Goal: Task Accomplishment & Management: Manage account settings

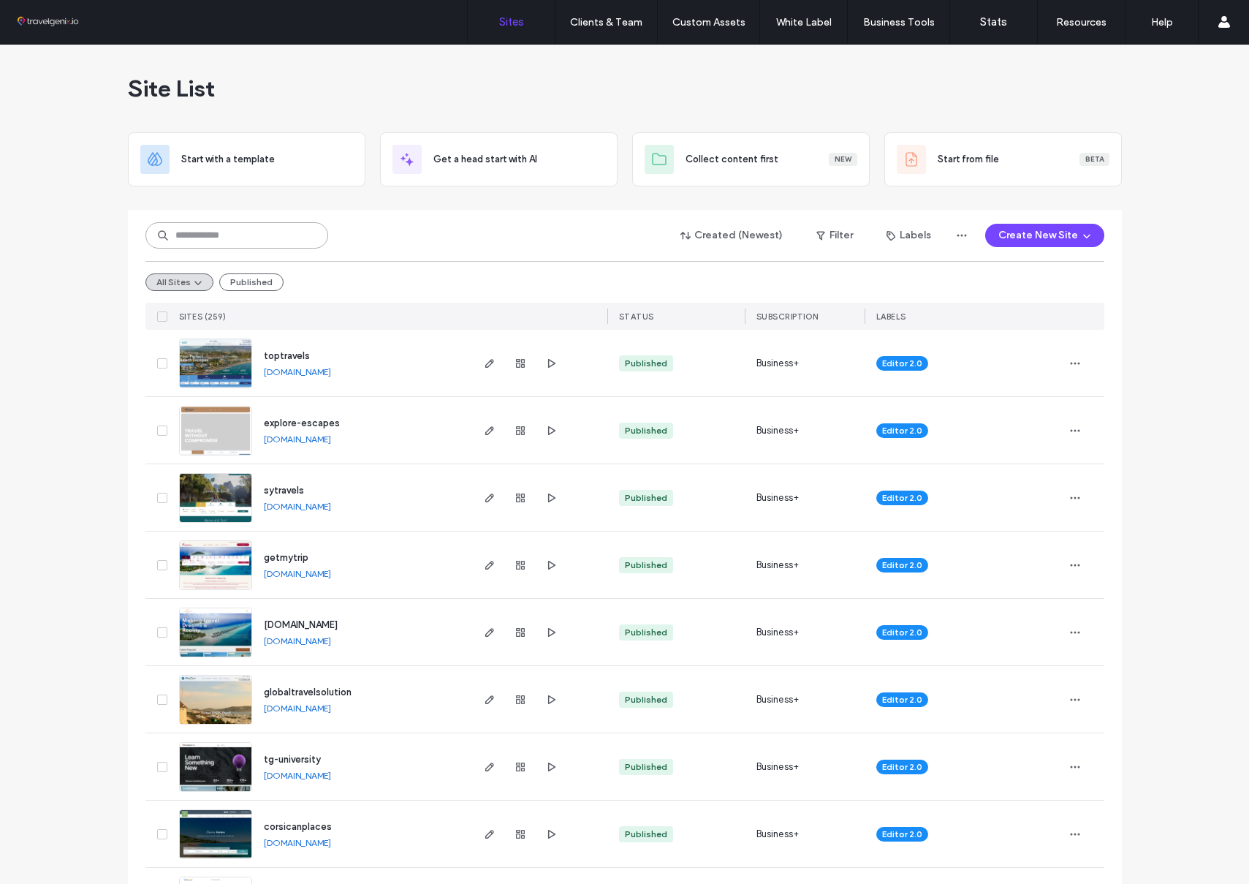
click at [230, 234] on input at bounding box center [236, 235] width 183 height 26
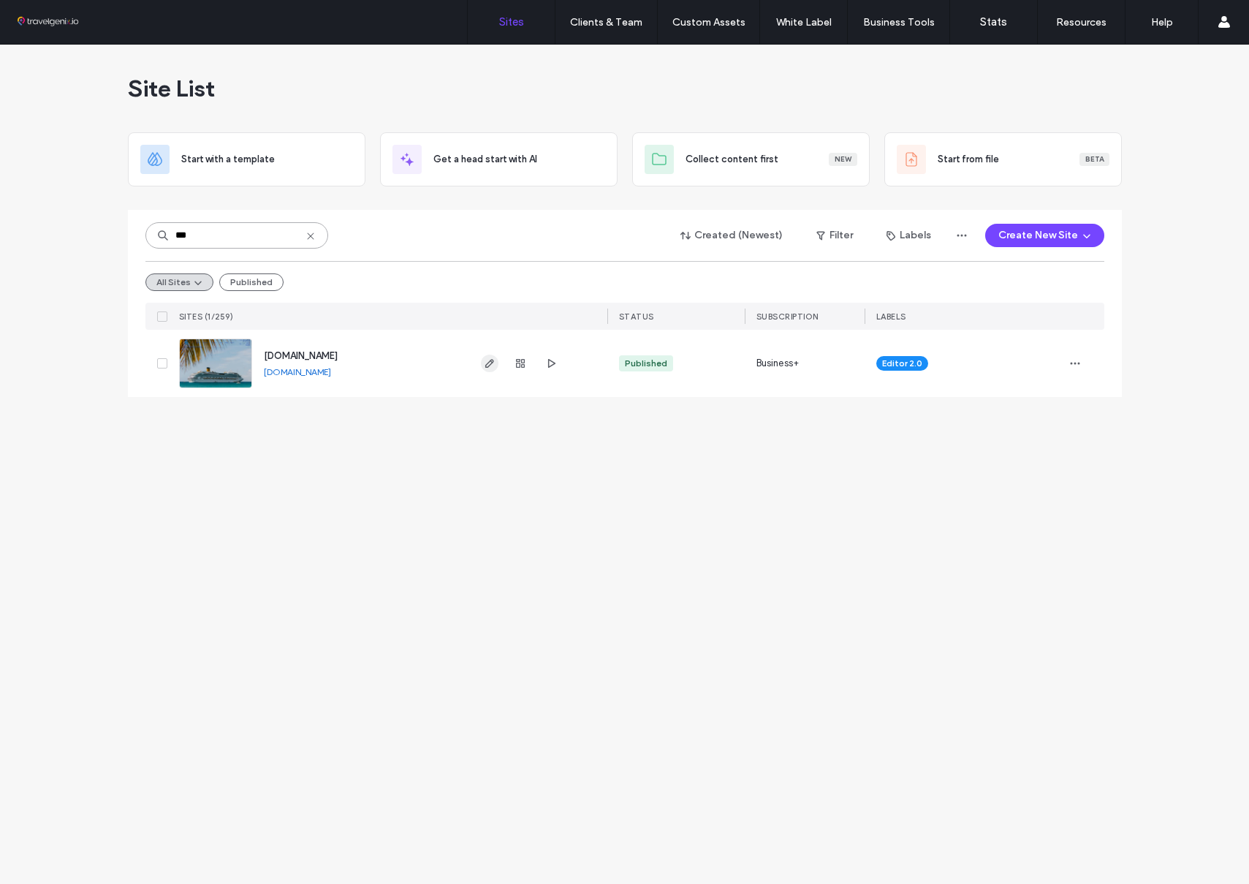
type input "***"
click at [487, 358] on icon "button" at bounding box center [490, 363] width 12 height 12
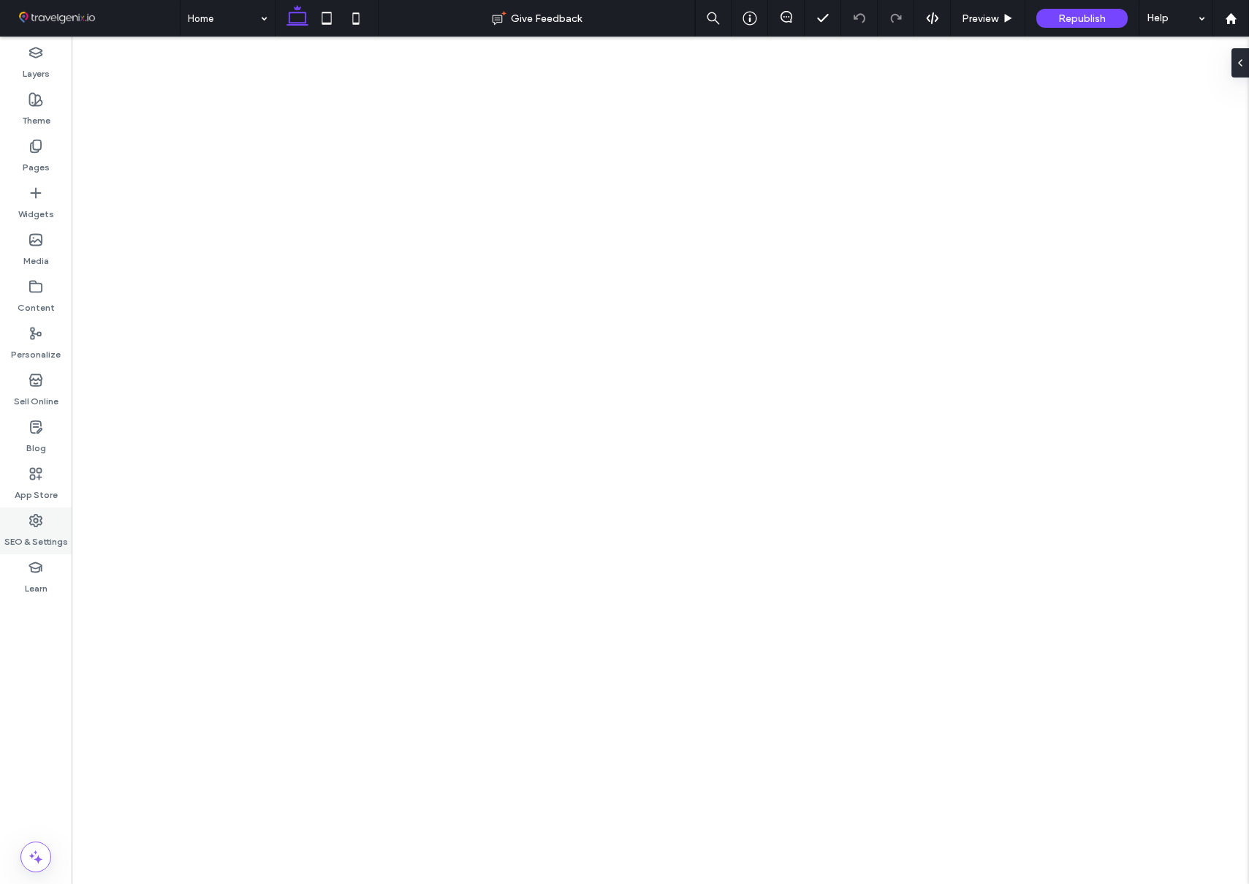
select select "*"
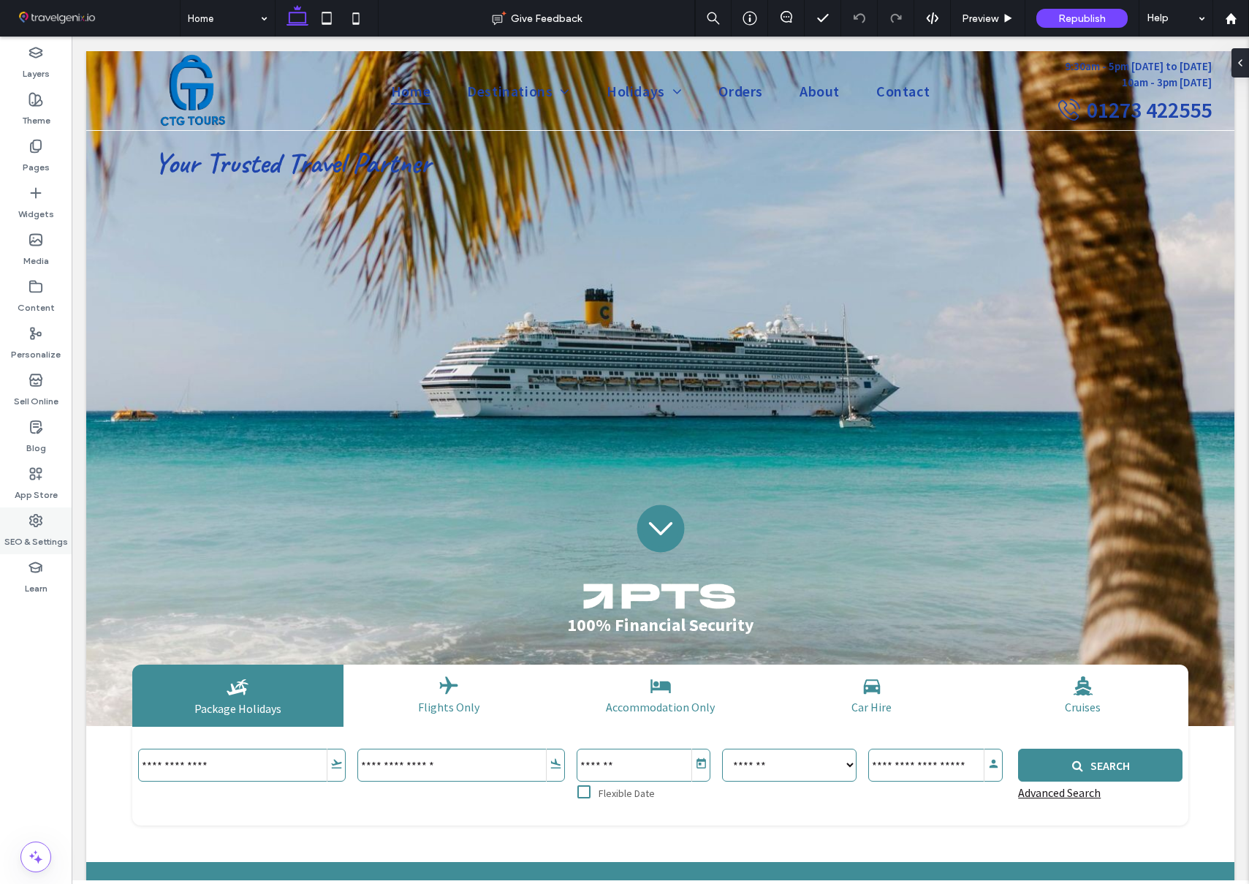
click at [40, 518] on icon at bounding box center [36, 520] width 15 height 15
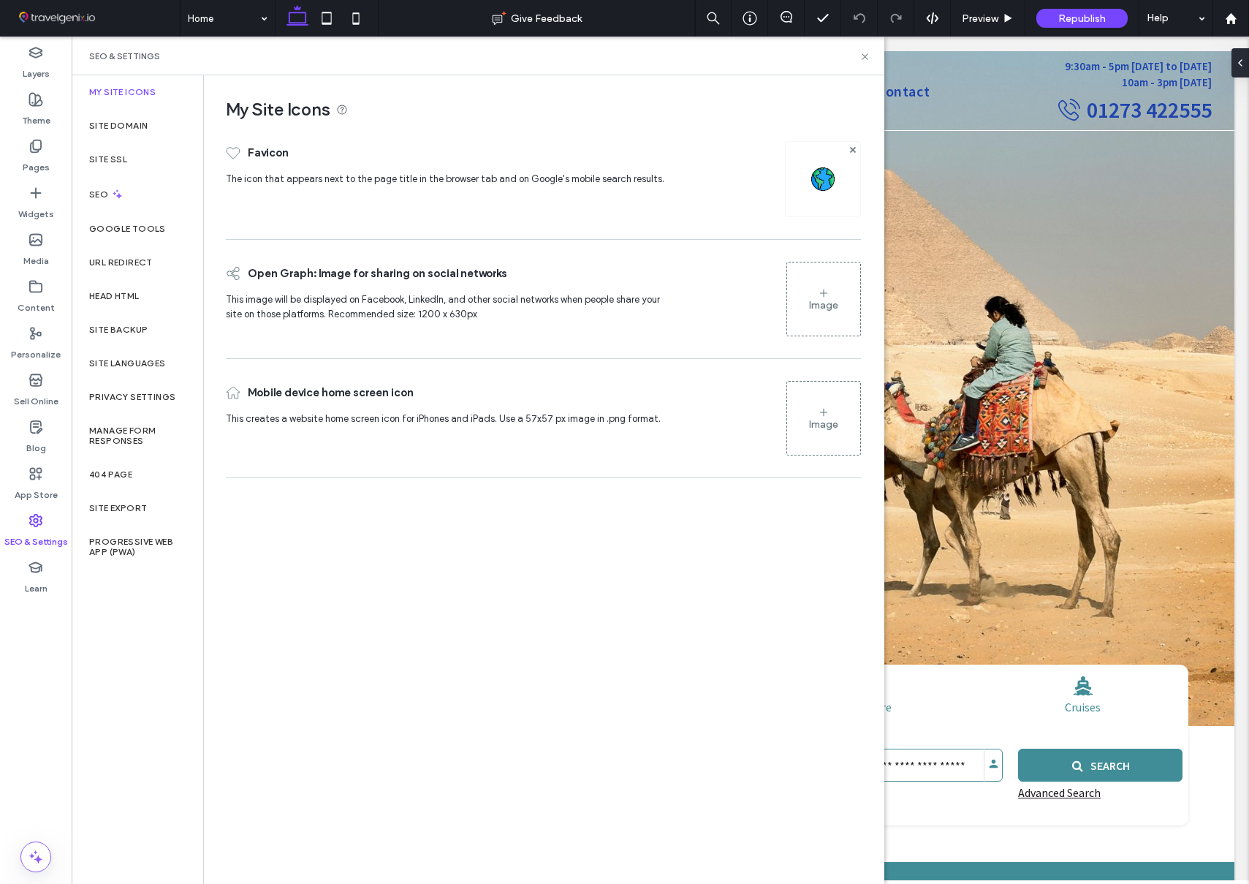
click at [817, 287] on div "Image" at bounding box center [823, 299] width 73 height 70
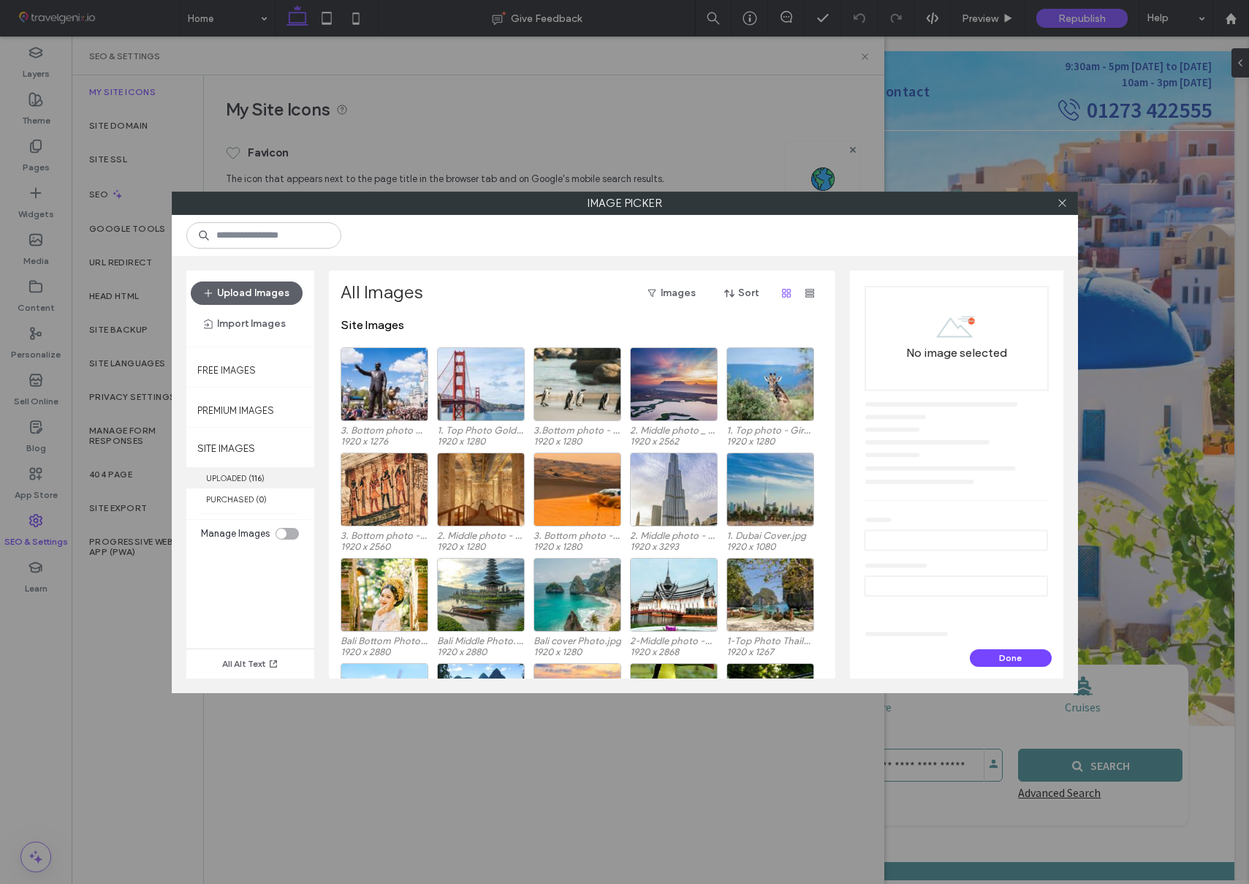
click at [247, 477] on label "UPLOADED ( 116 )" at bounding box center [250, 477] width 128 height 21
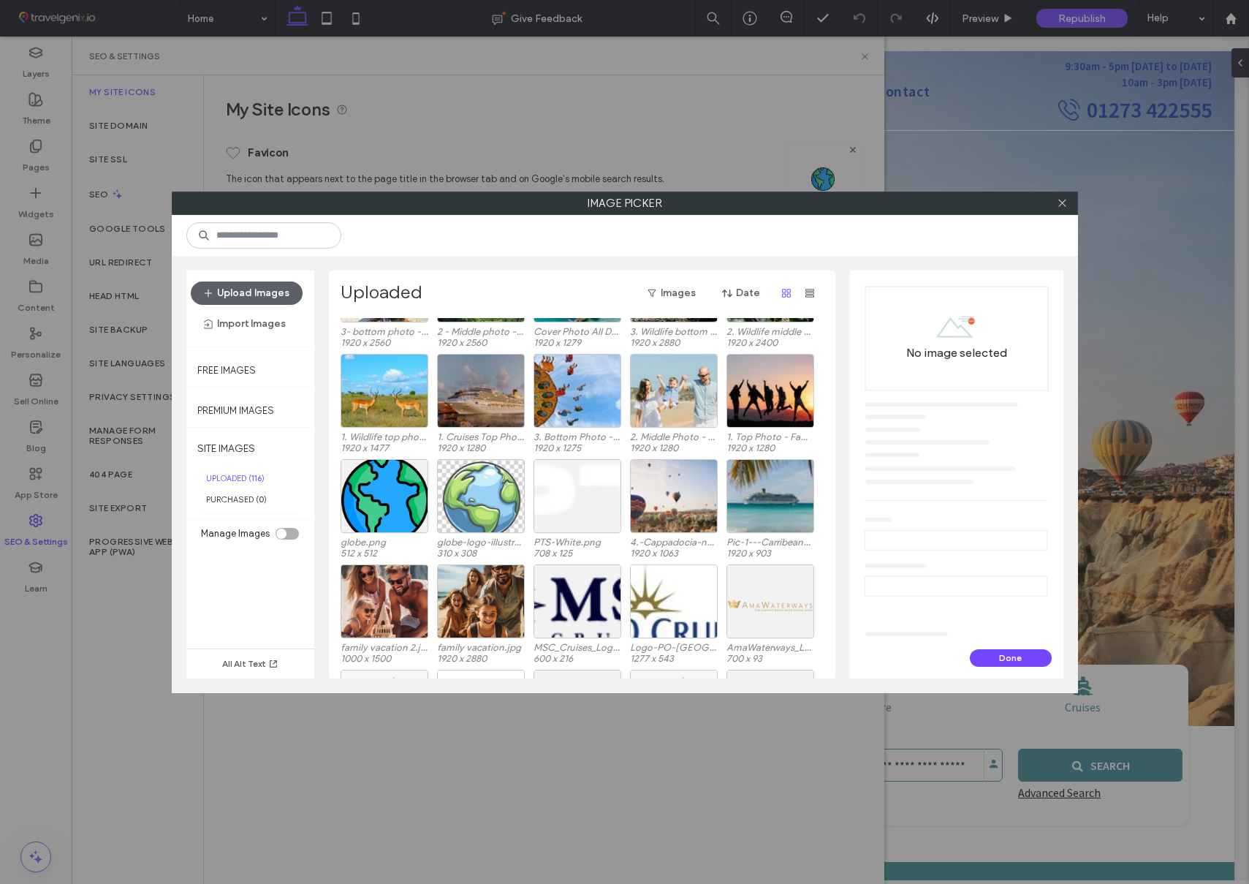
scroll to position [388, 0]
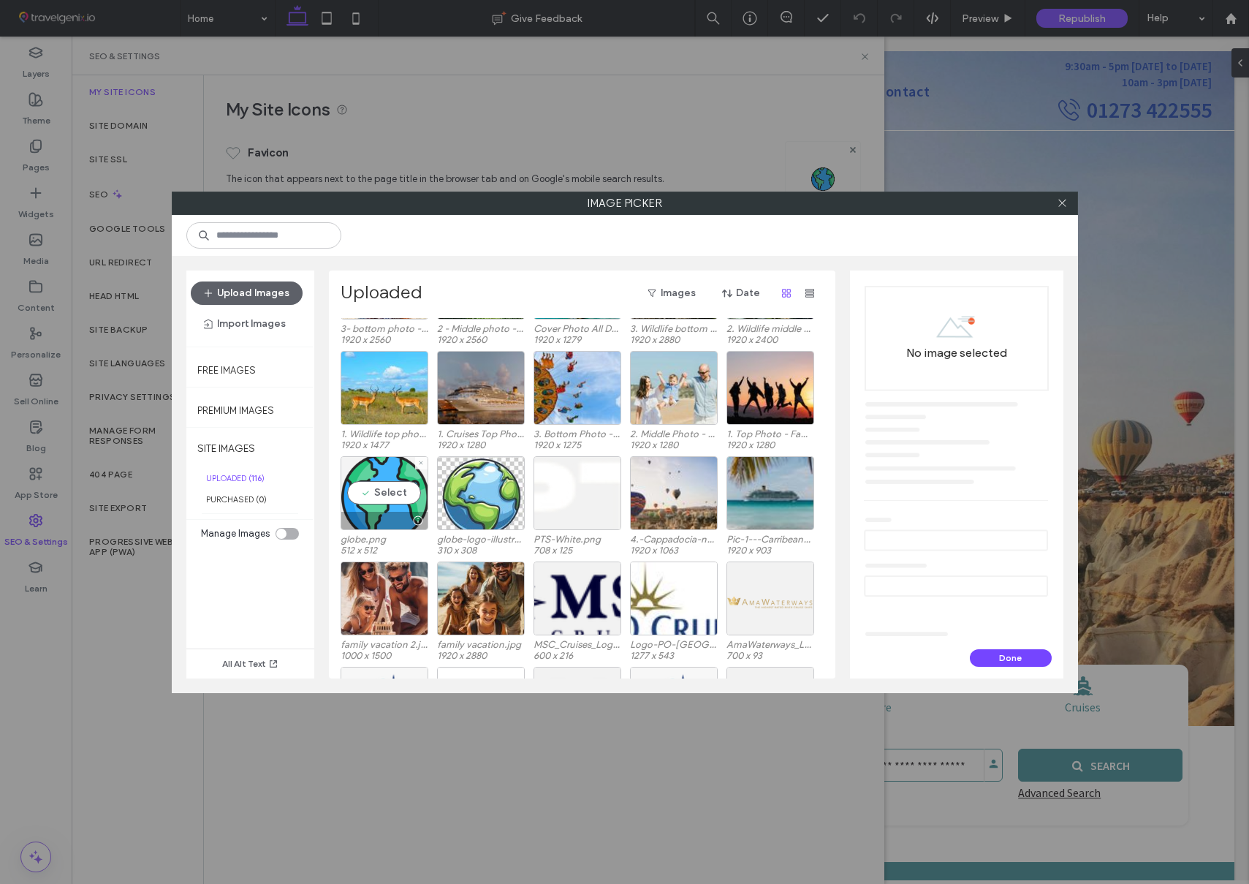
click at [396, 496] on div "Select" at bounding box center [385, 493] width 88 height 74
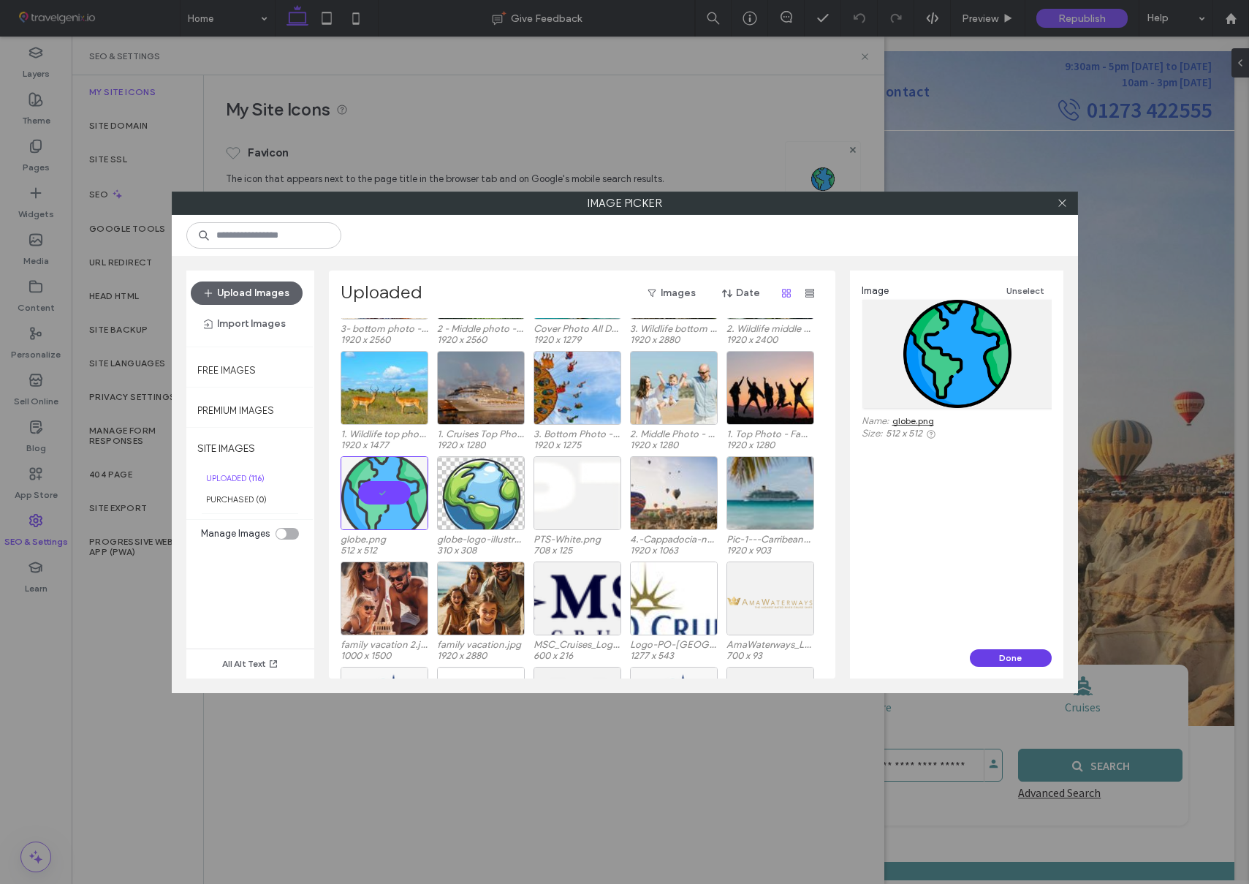
click at [1020, 654] on button "Done" at bounding box center [1011, 658] width 82 height 18
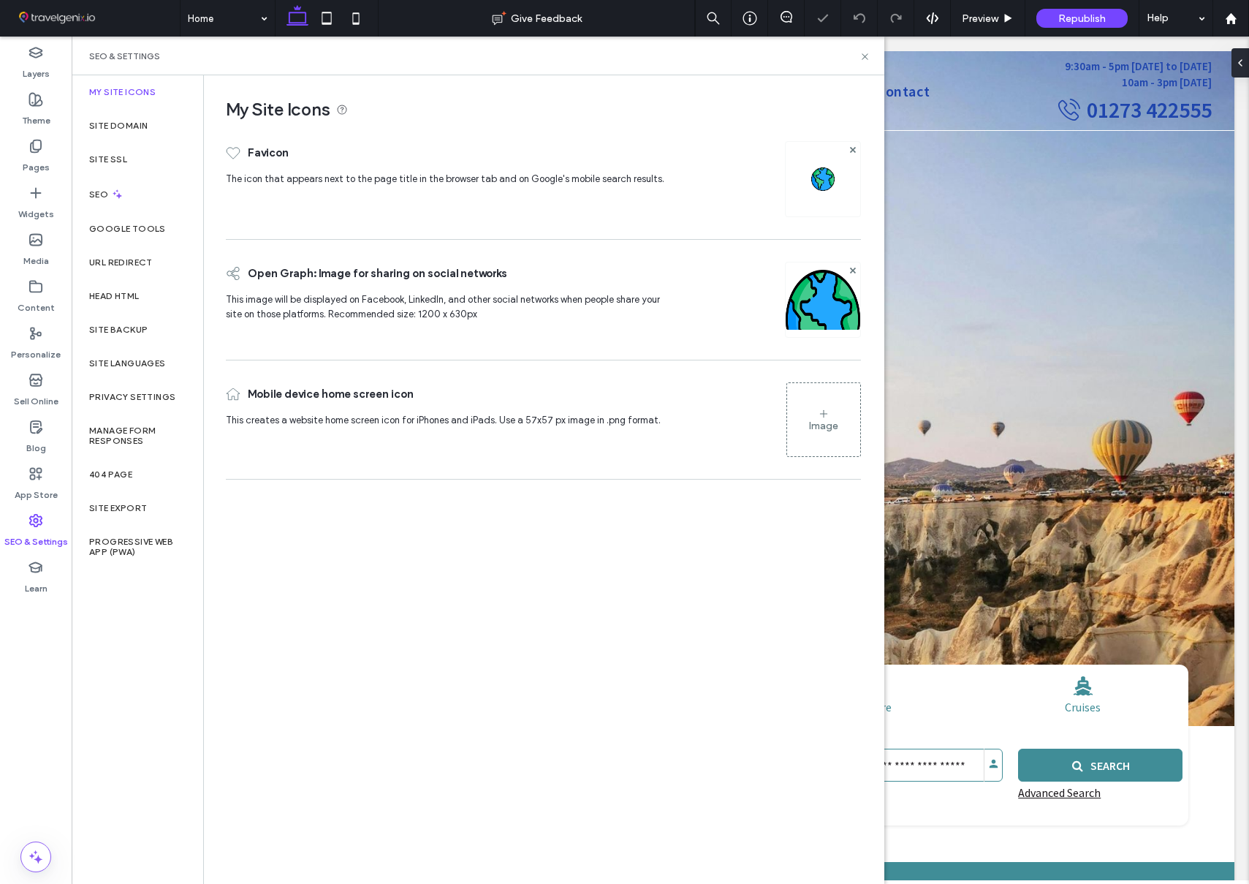
click at [819, 436] on div "Image" at bounding box center [823, 420] width 73 height 70
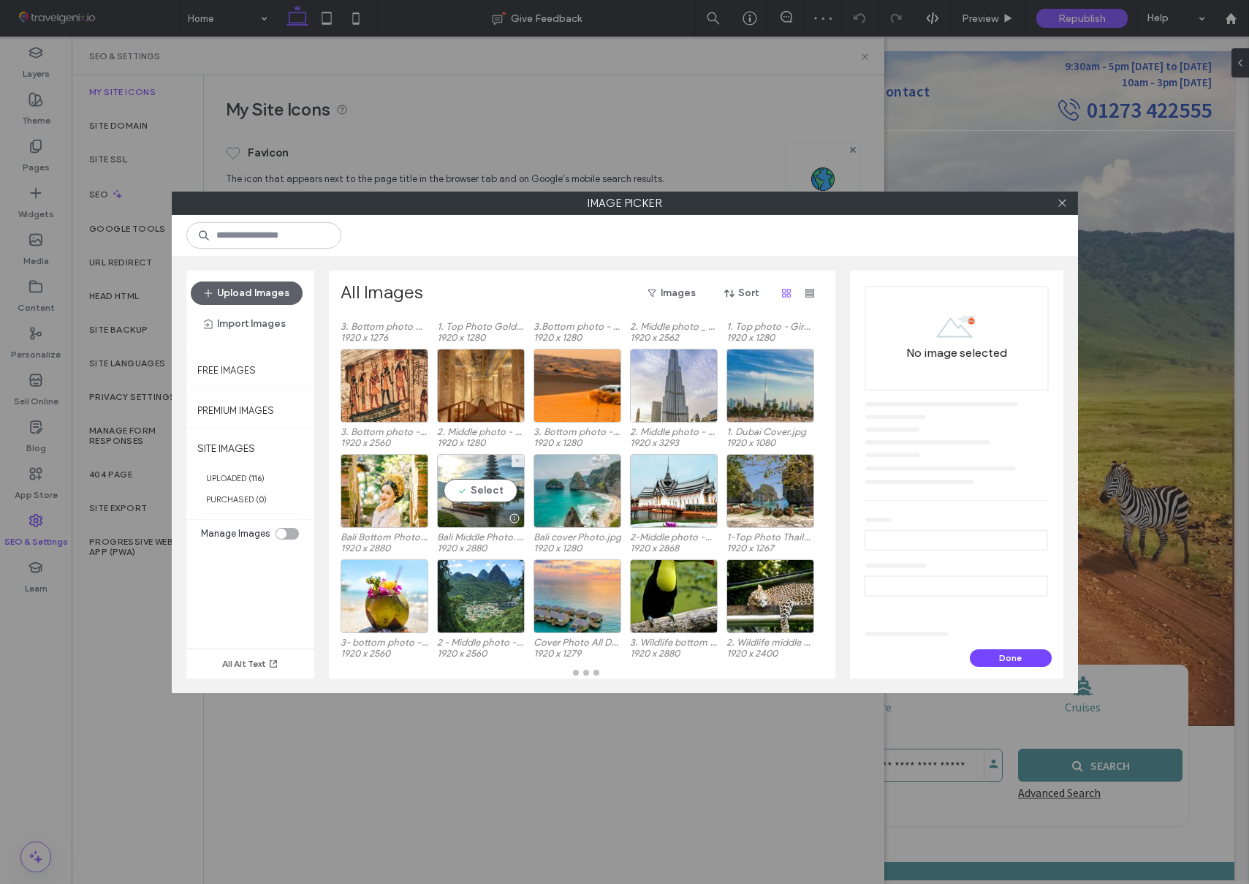
scroll to position [104, 0]
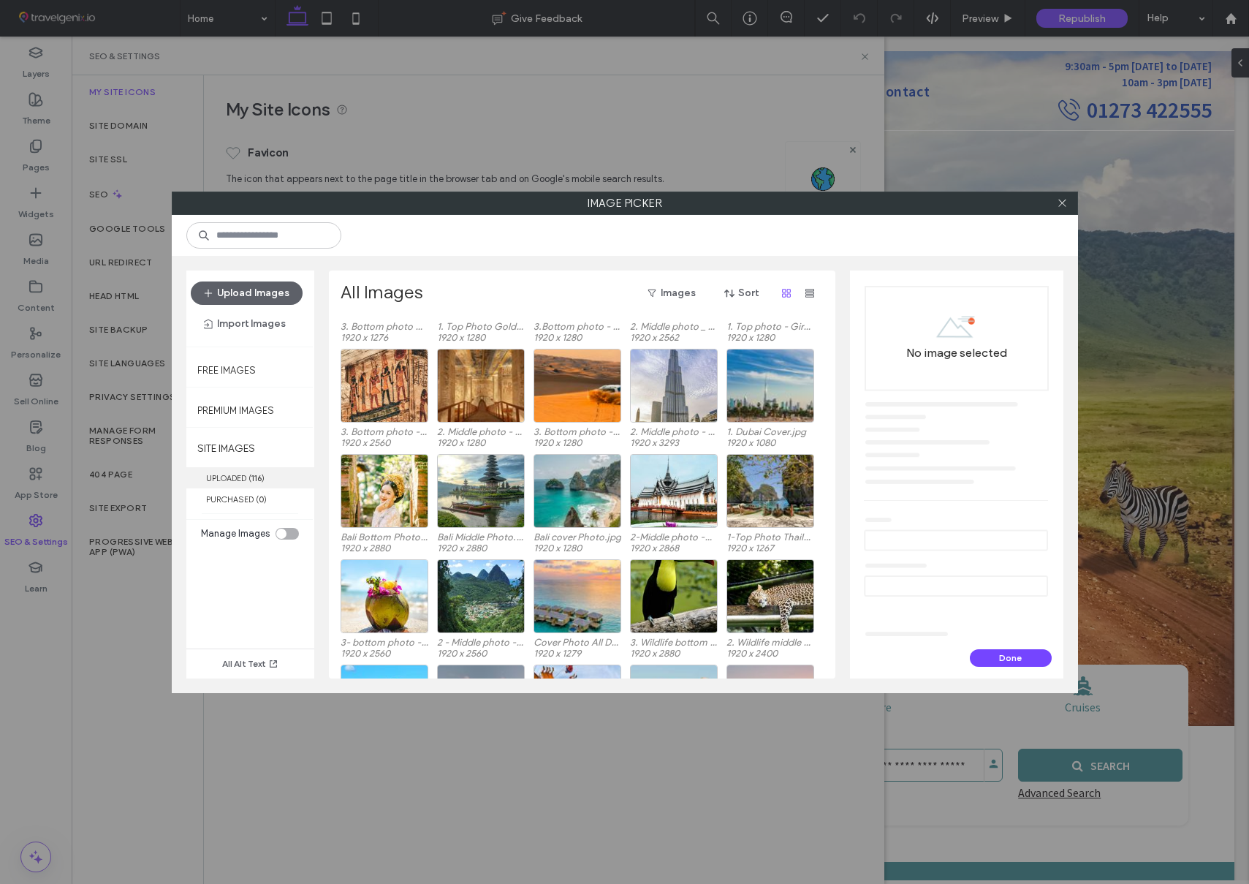
click at [231, 475] on label "UPLOADED ( 116 )" at bounding box center [250, 477] width 128 height 21
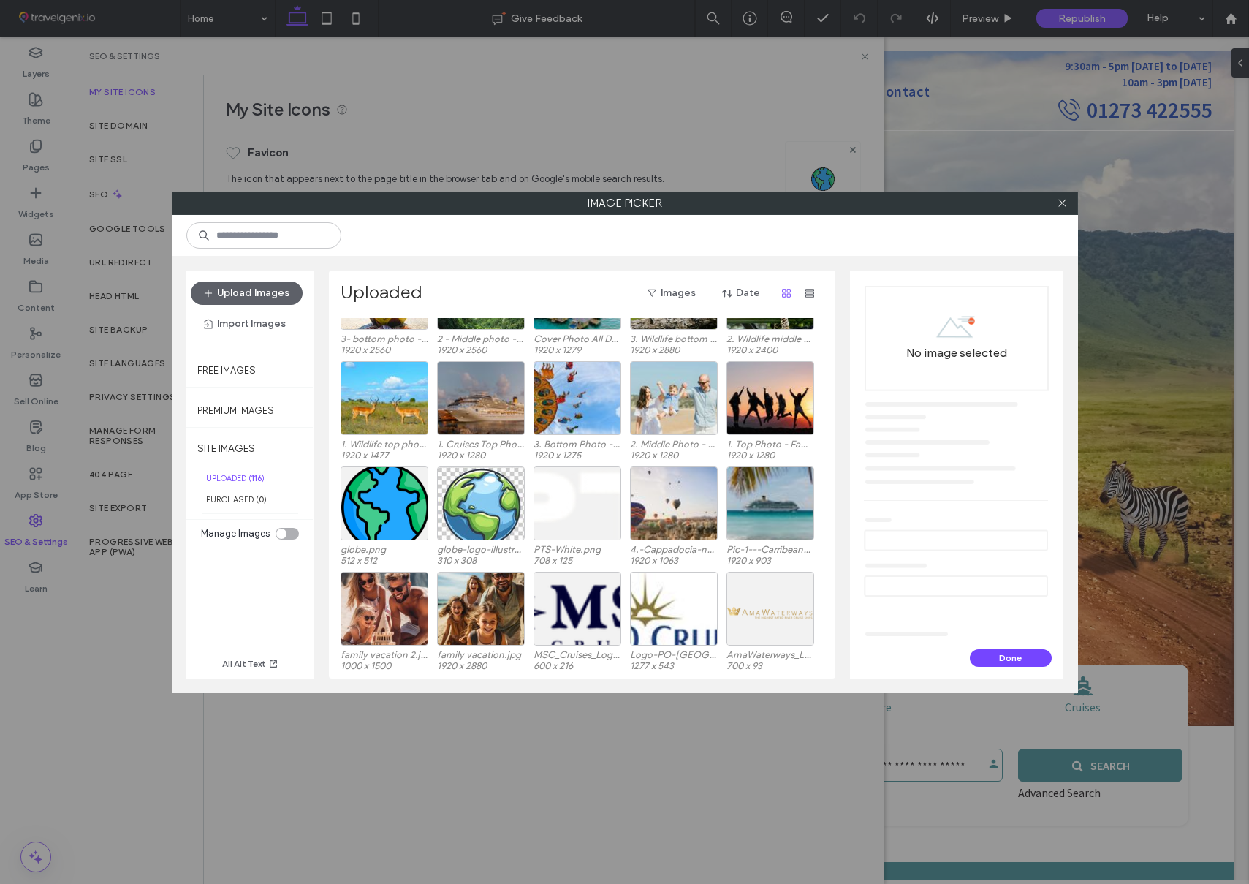
scroll to position [401, 0]
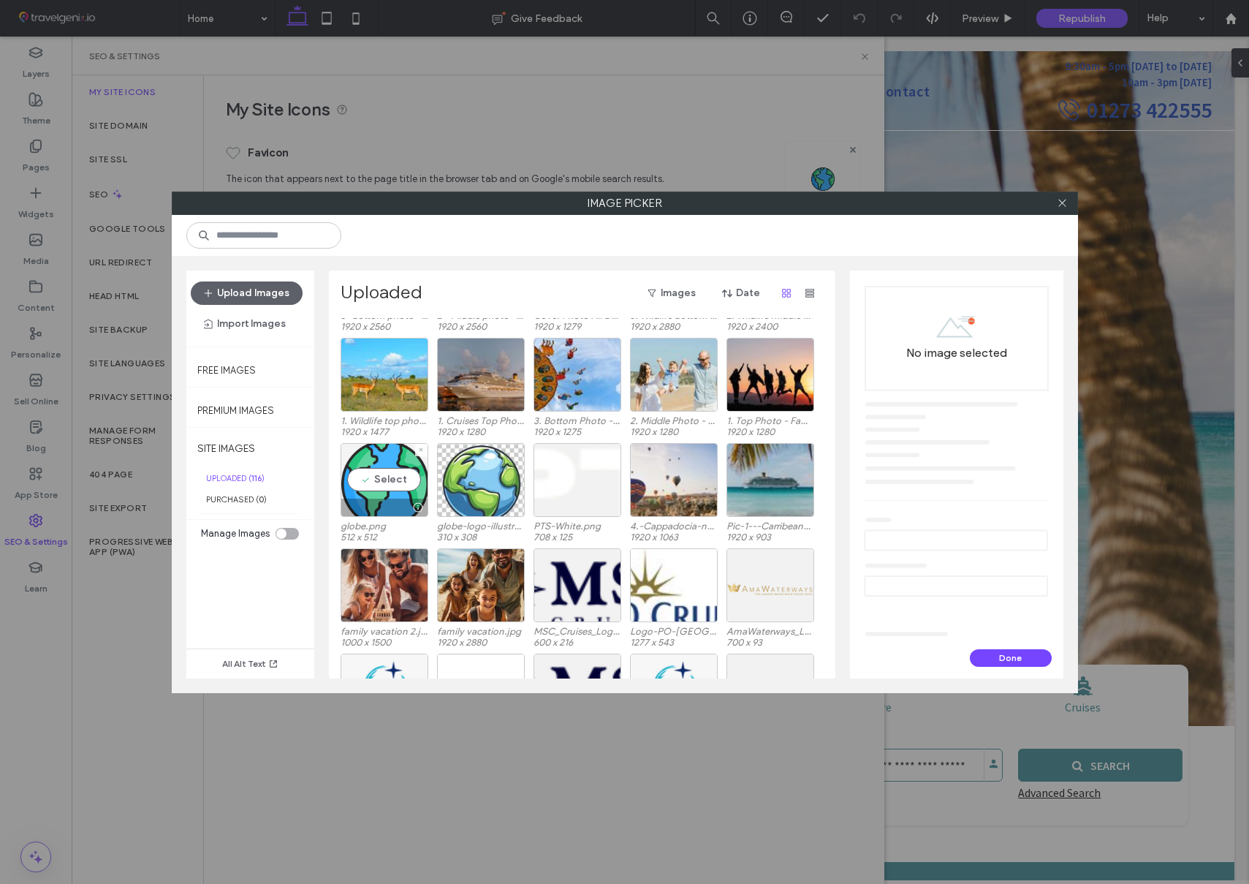
click at [402, 484] on div "Select" at bounding box center [385, 480] width 88 height 74
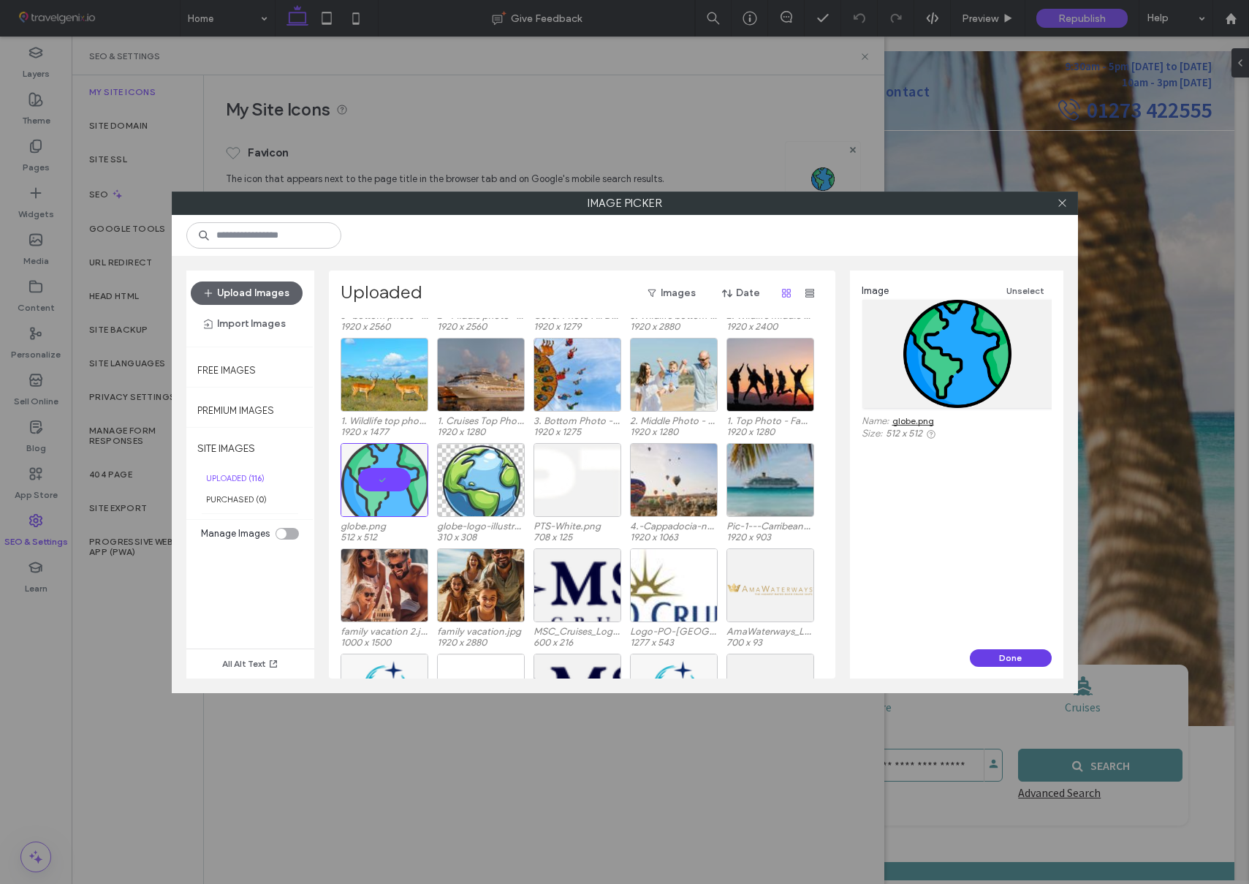
click at [1009, 654] on button "Done" at bounding box center [1011, 658] width 82 height 18
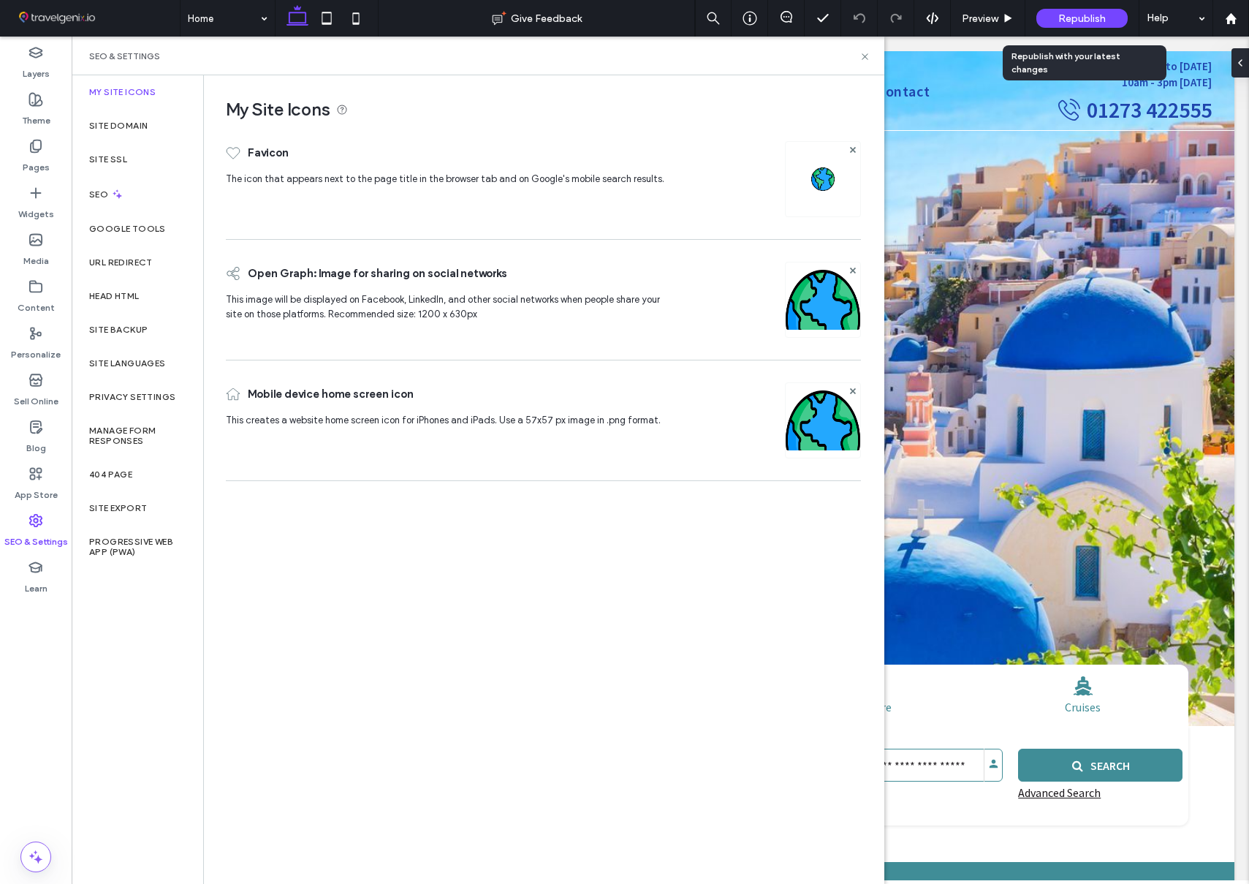
click at [1072, 17] on span "Republish" at bounding box center [1083, 18] width 48 height 12
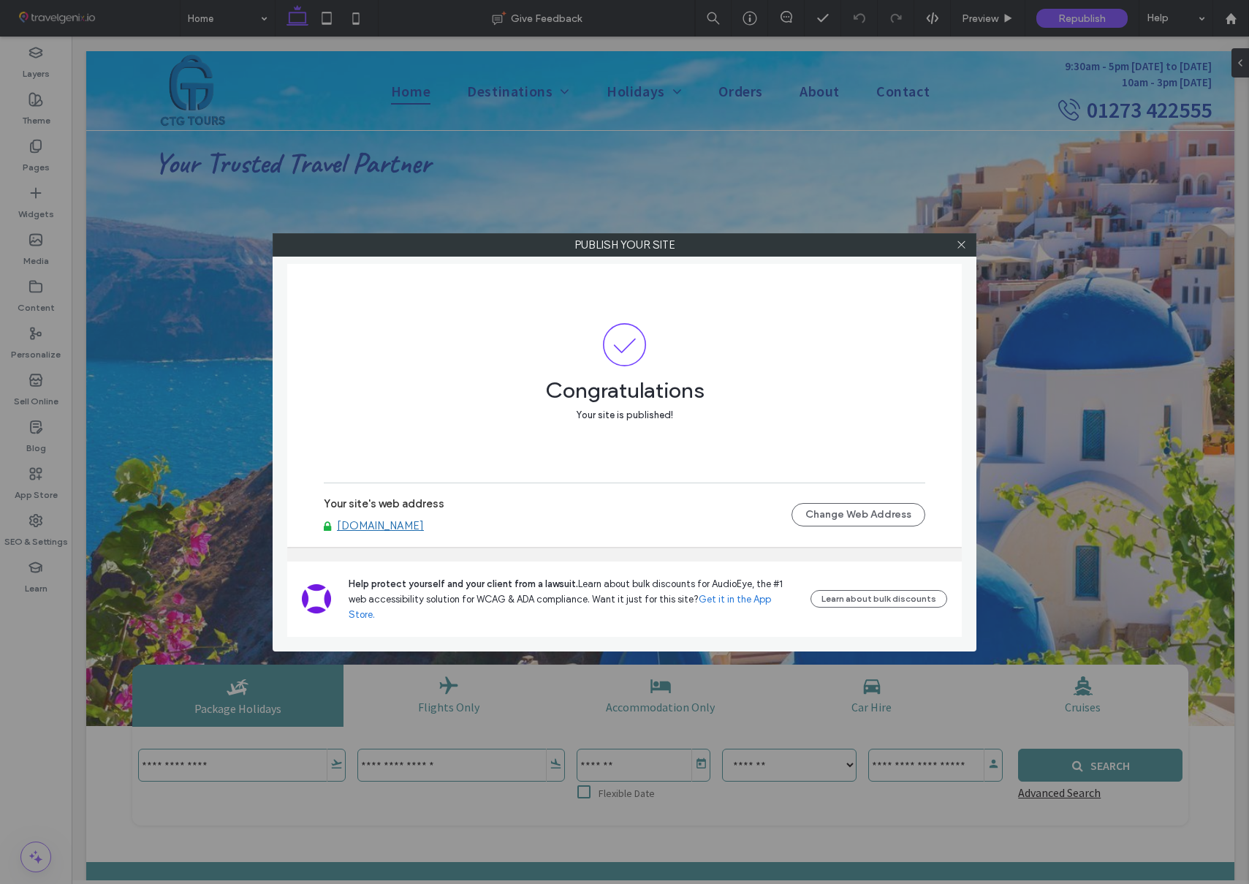
click at [41, 158] on div "Publish your site Congratulations Your site is published! Your site's web addre…" at bounding box center [624, 442] width 1249 height 884
click at [969, 244] on div at bounding box center [961, 245] width 22 height 22
drag, startPoint x: 961, startPoint y: 243, endPoint x: 920, endPoint y: 246, distance: 41.0
click at [961, 243] on use at bounding box center [961, 244] width 7 height 7
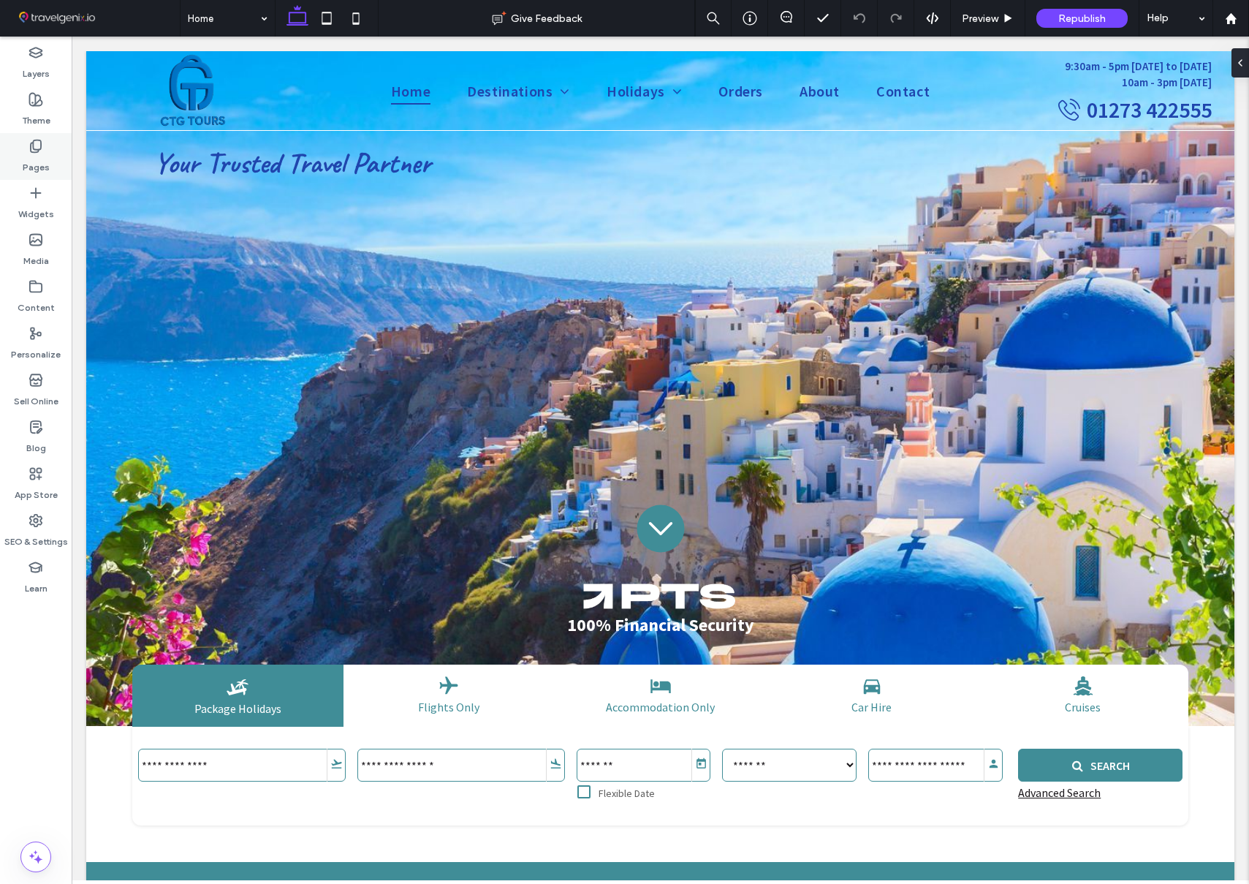
click at [45, 157] on label "Pages" at bounding box center [36, 164] width 27 height 20
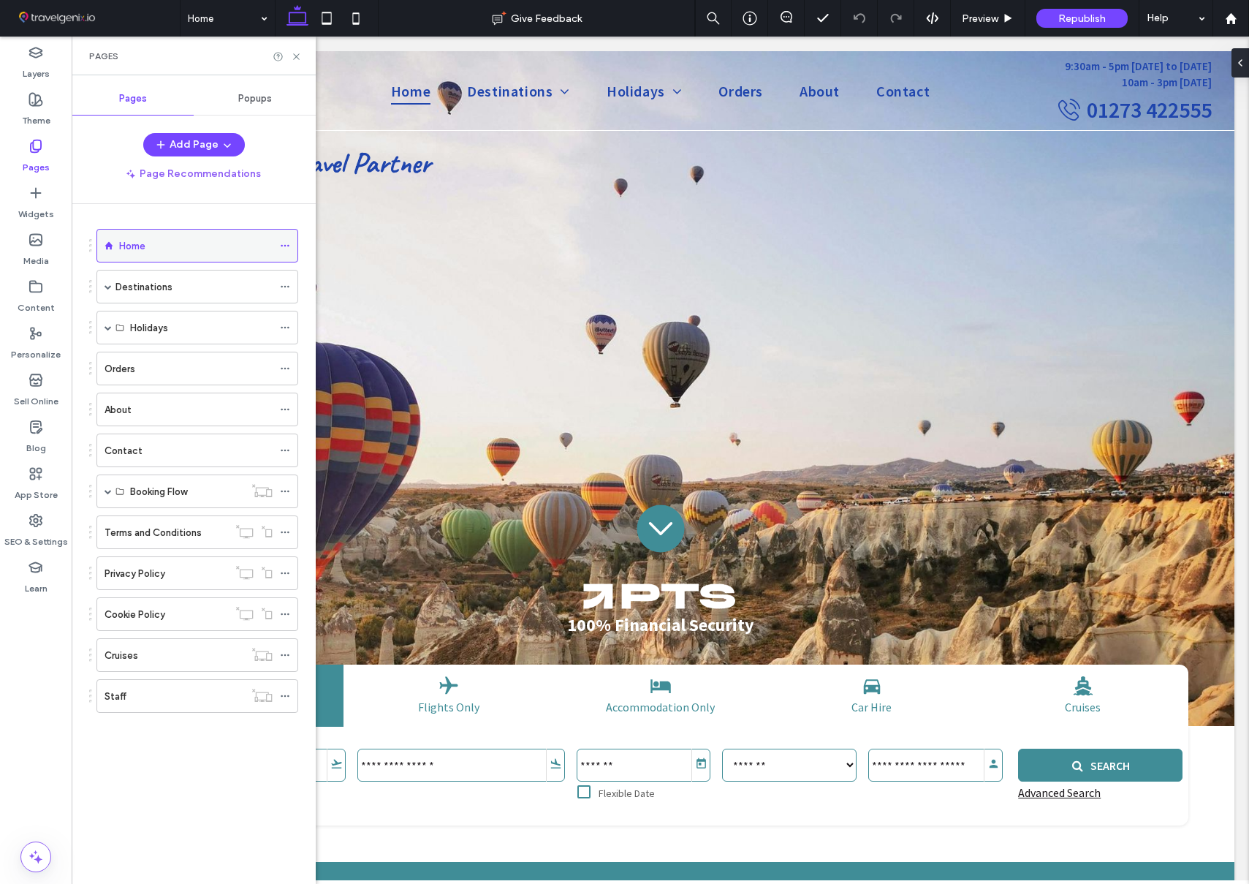
click at [283, 243] on icon at bounding box center [285, 246] width 10 height 10
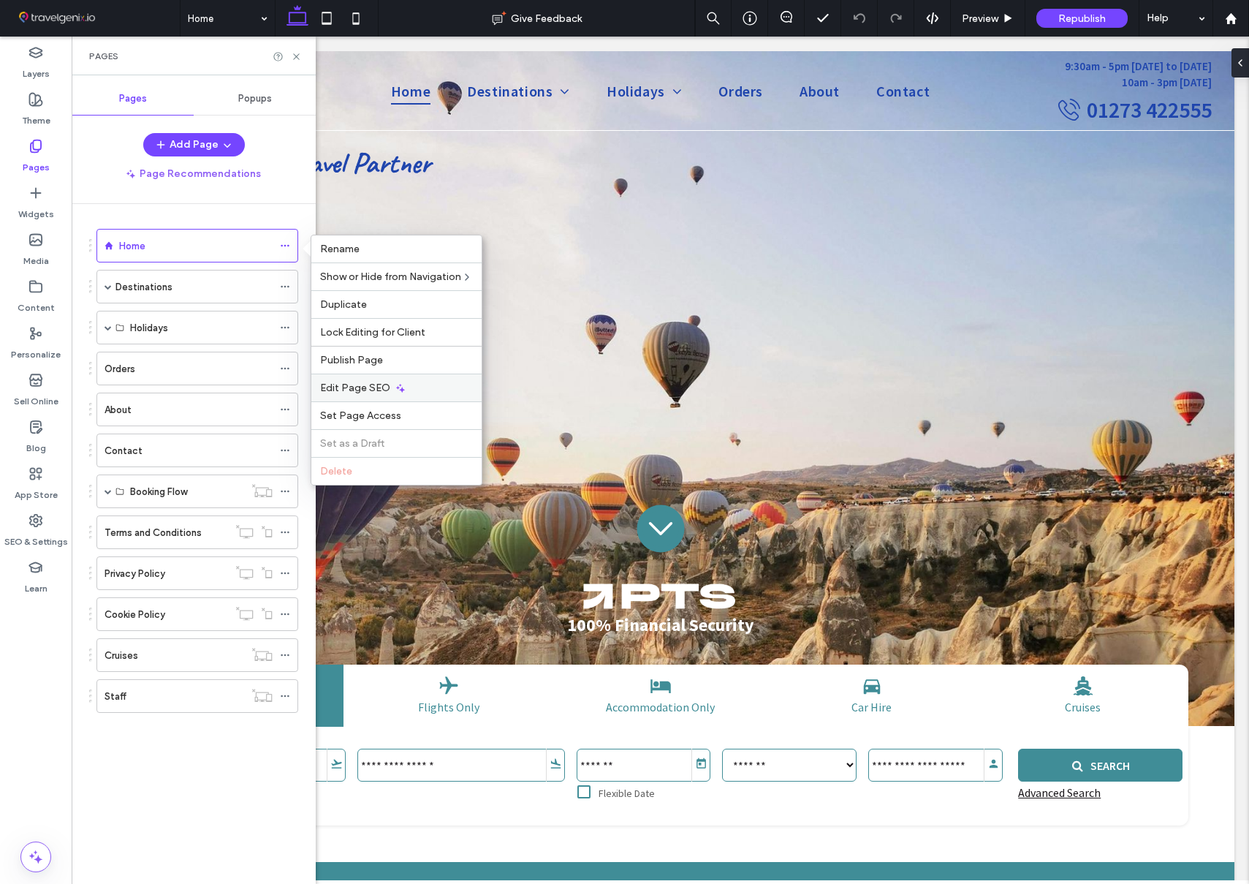
click at [390, 385] on div "Edit Page SEO" at bounding box center [396, 388] width 170 height 28
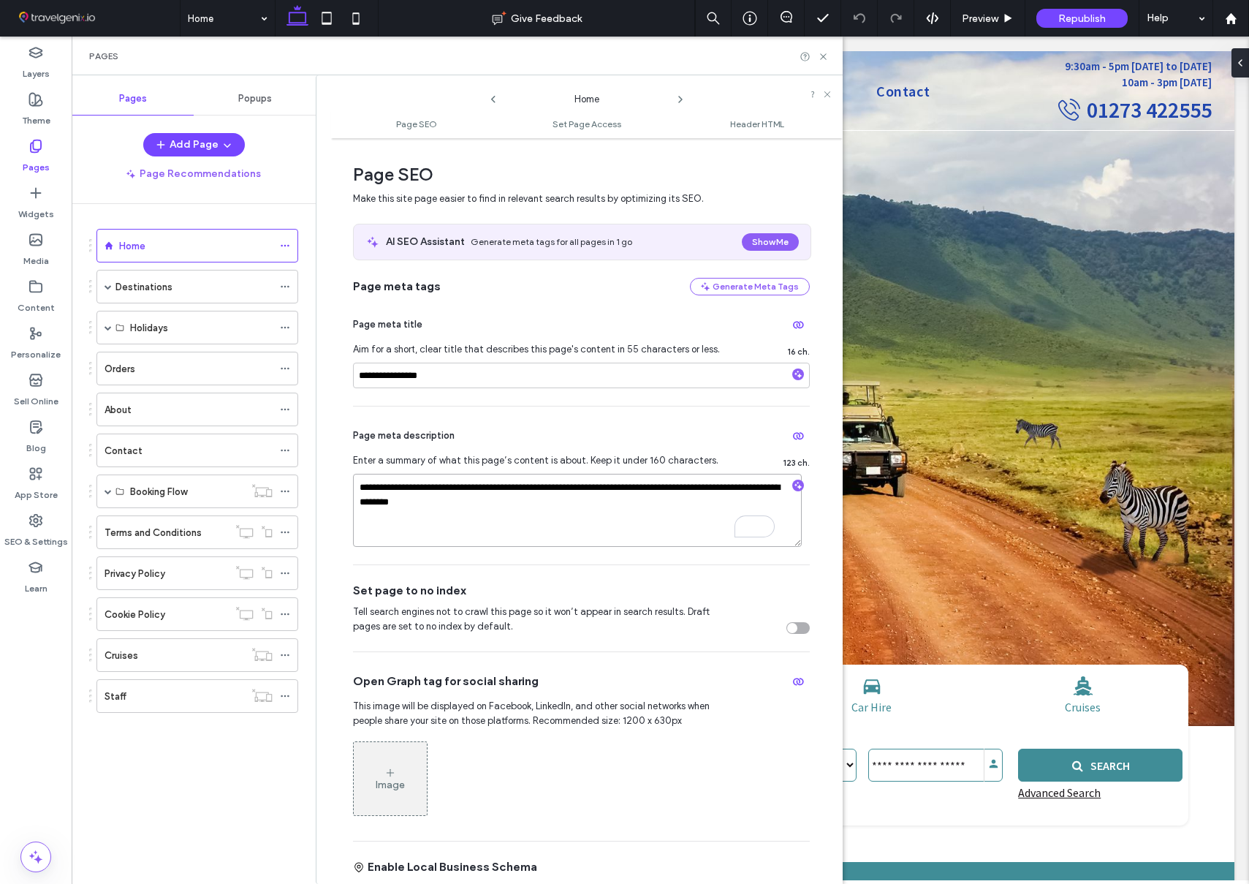
click at [516, 485] on textarea "**********" at bounding box center [577, 510] width 449 height 73
type textarea "**********"
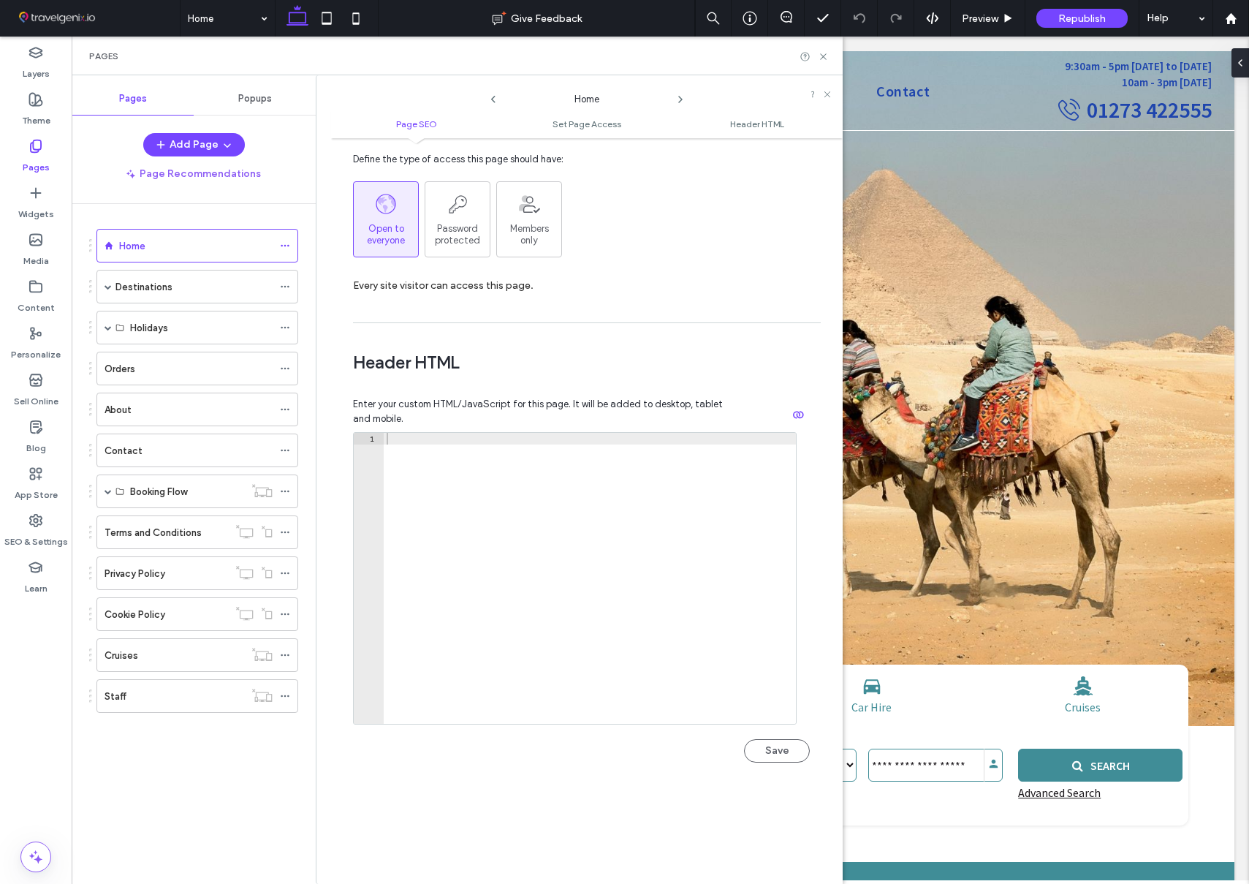
scroll to position [1525, 0]
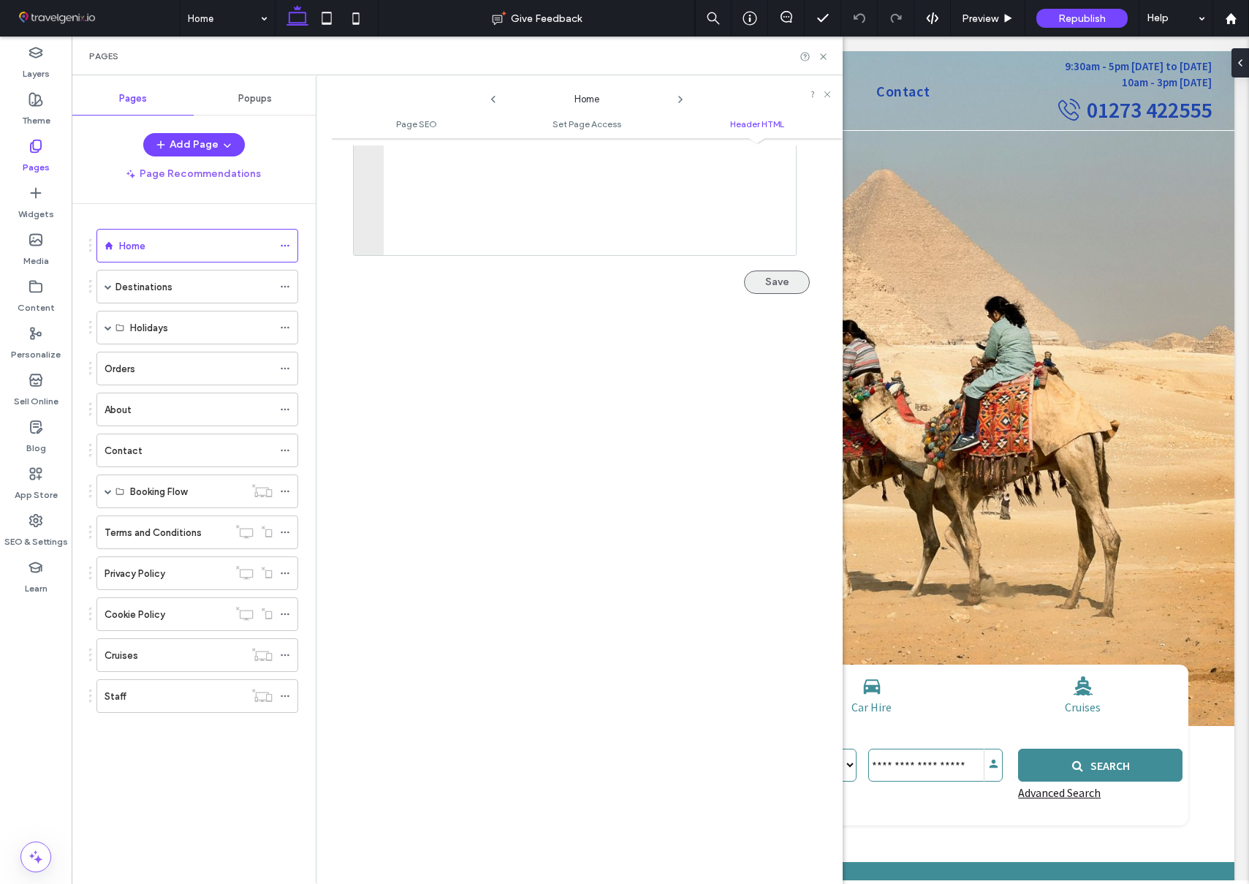
click at [762, 278] on button "Save" at bounding box center [777, 281] width 66 height 23
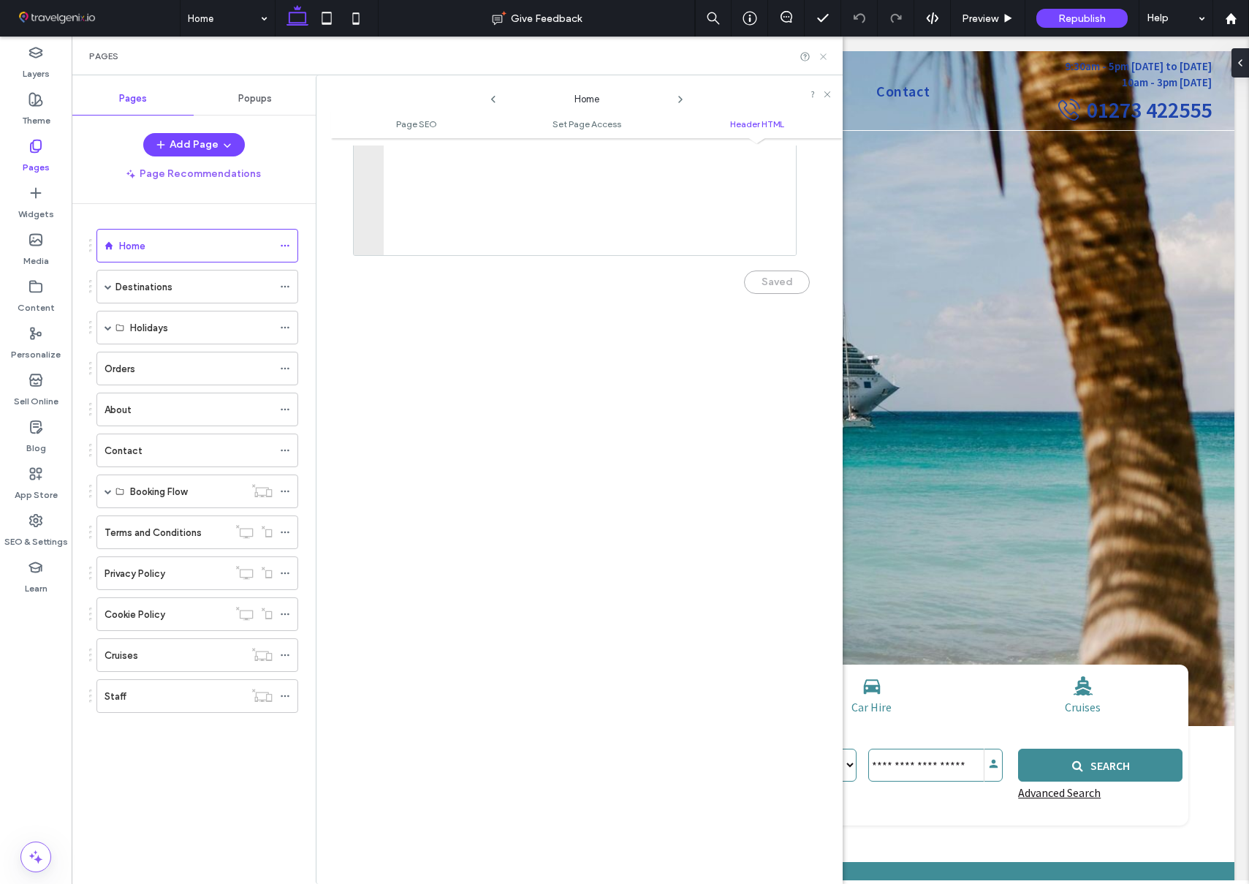
click at [823, 54] on icon at bounding box center [823, 56] width 11 height 11
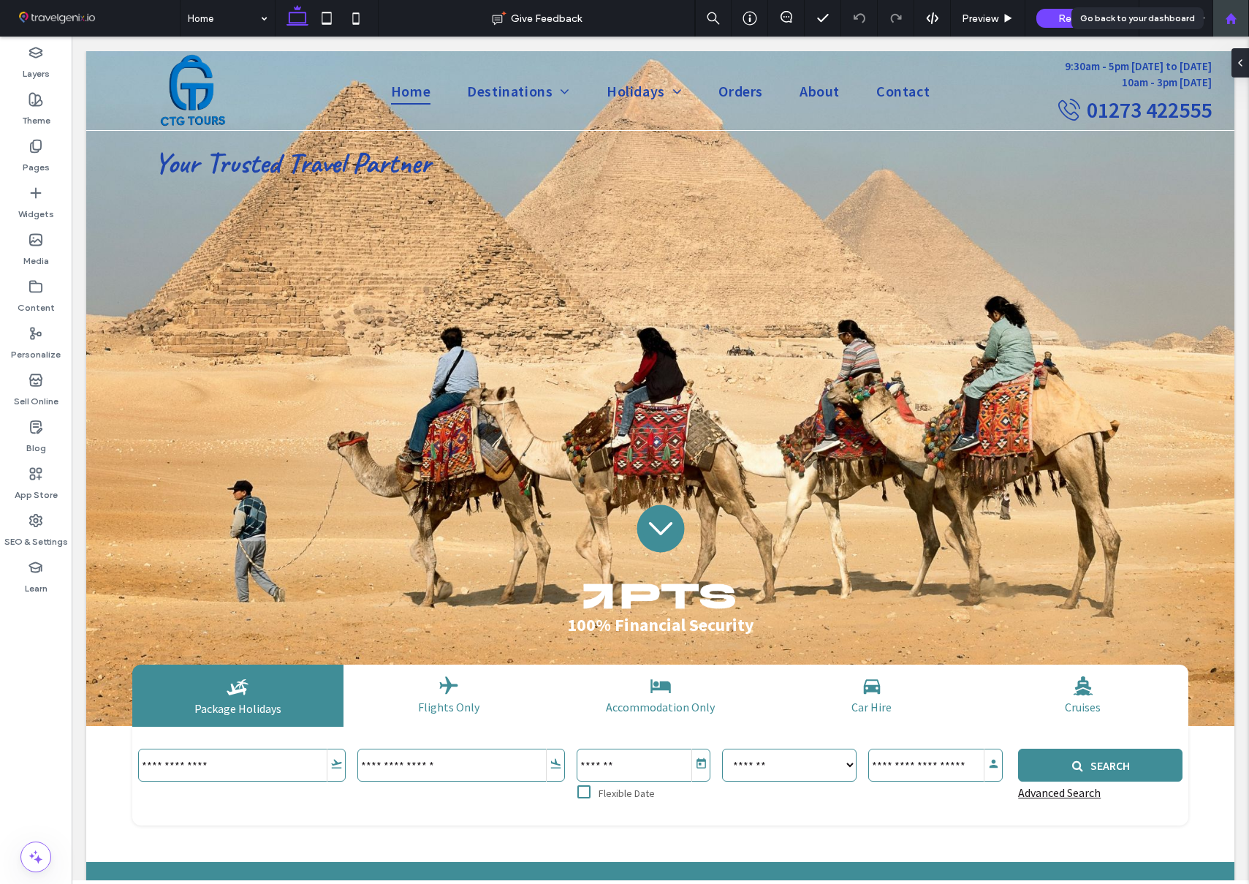
click at [1231, 20] on use at bounding box center [1230, 17] width 11 height 11
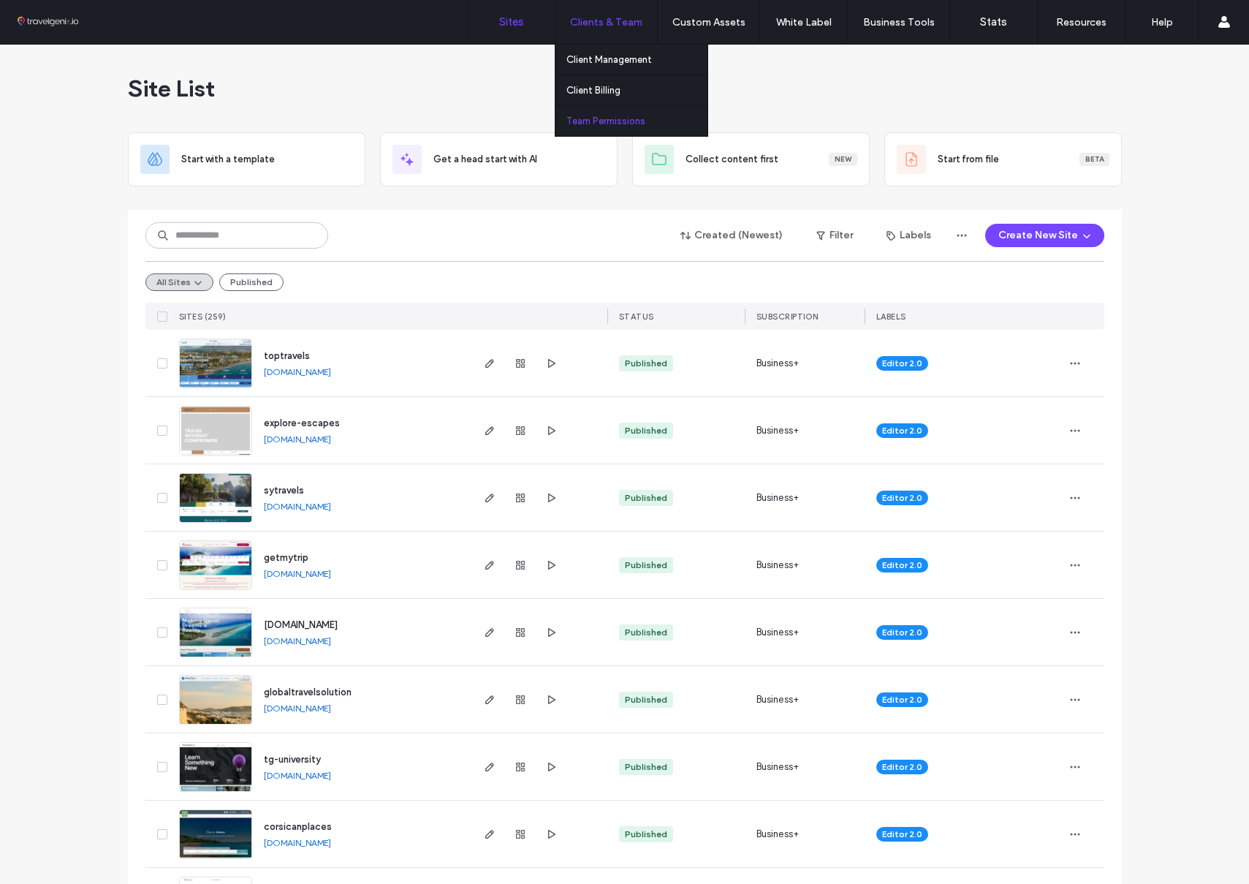
click at [607, 121] on label "Team Permissions" at bounding box center [606, 121] width 79 height 11
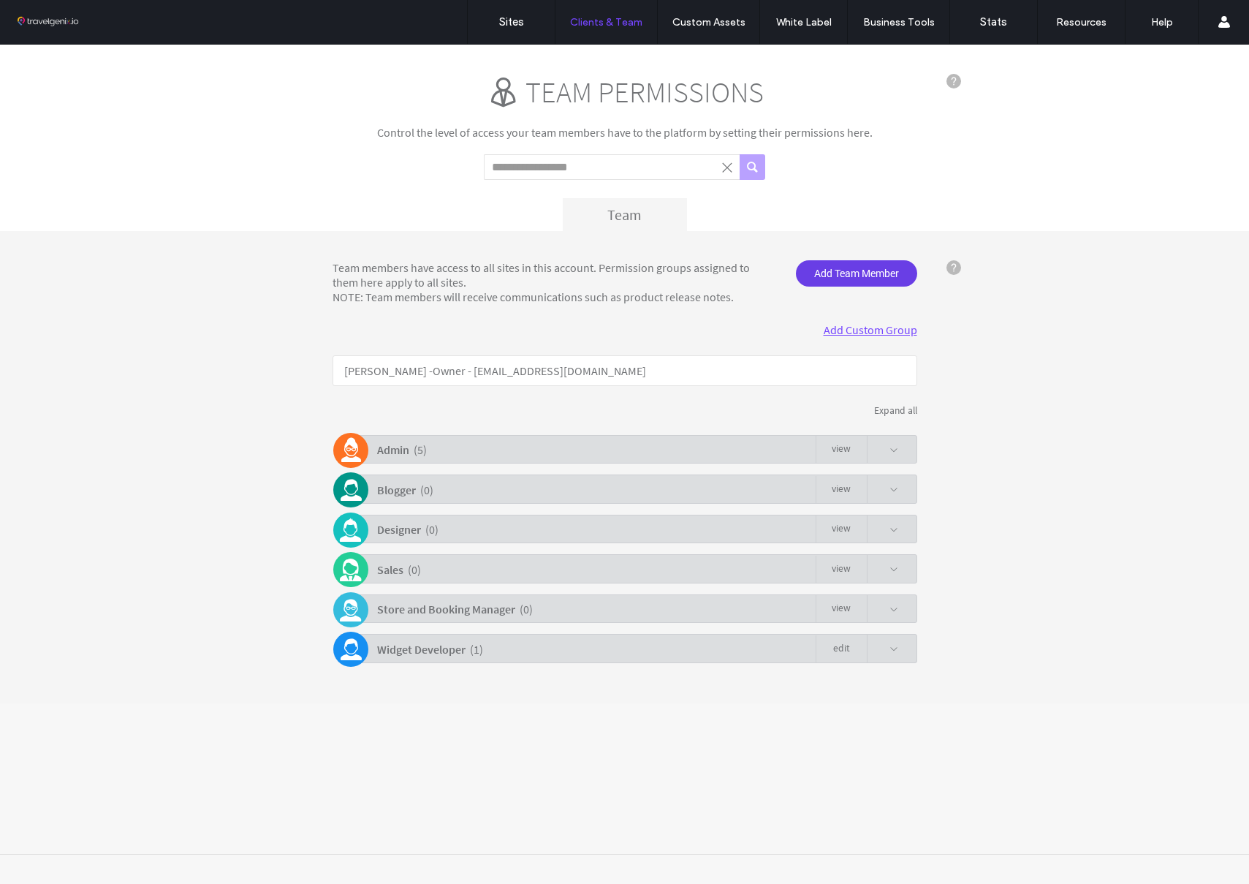
click at [826, 275] on span "Add Team Member" at bounding box center [856, 273] width 121 height 26
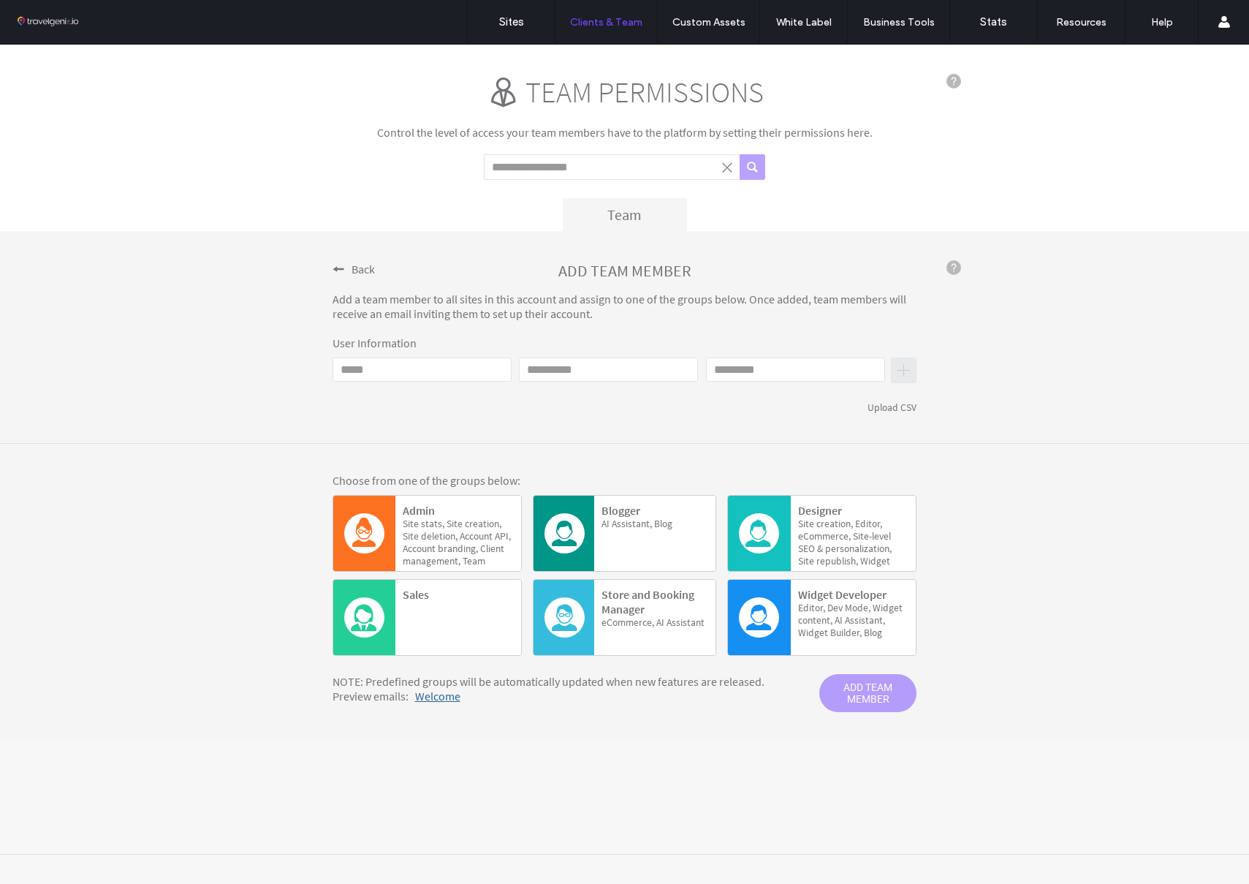
click at [480, 370] on input "Email" at bounding box center [422, 369] width 179 height 24
paste input "**********"
type input "**********"
click at [567, 367] on input "First name" at bounding box center [608, 369] width 179 height 24
type input "****"
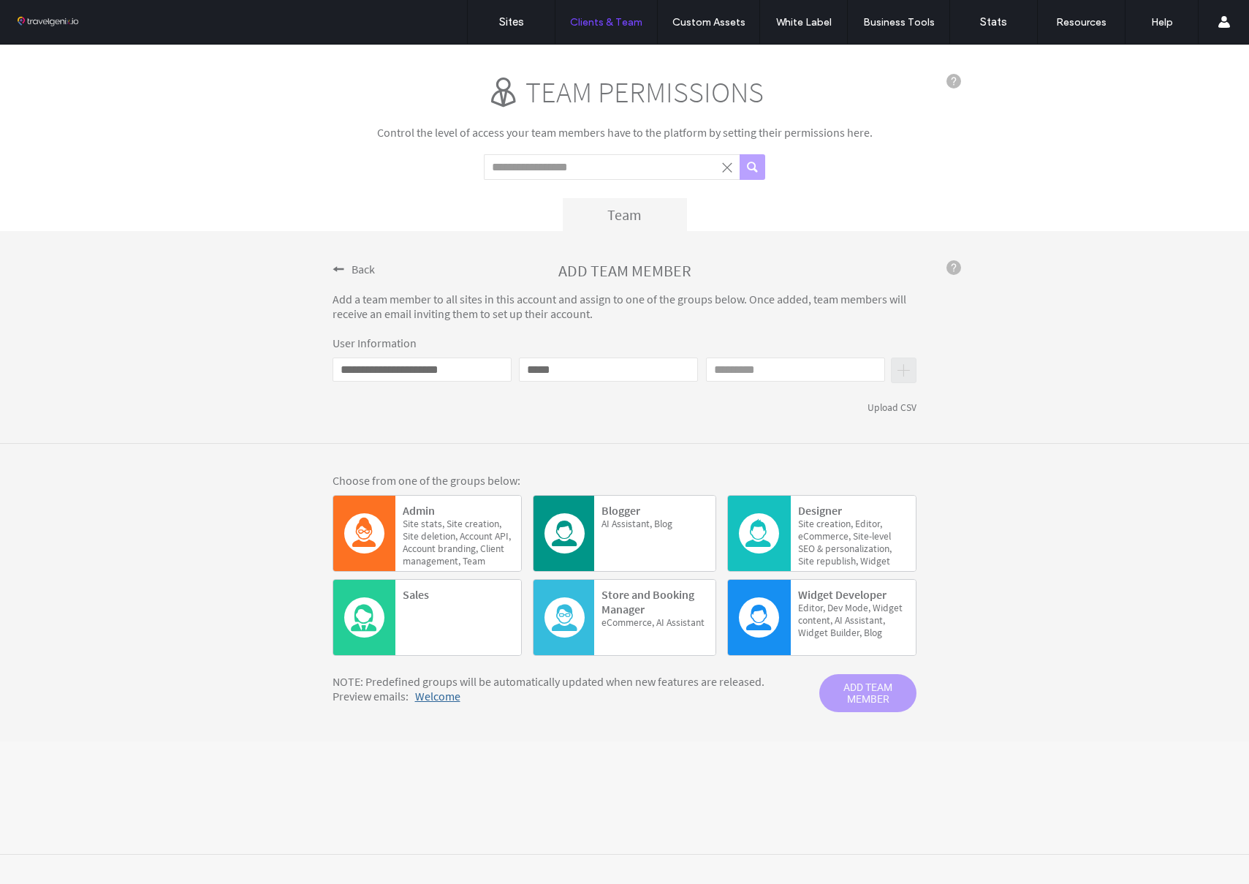
click at [733, 368] on input "Last name" at bounding box center [795, 369] width 179 height 24
click at [847, 526] on span "creation," at bounding box center [835, 524] width 37 height 12
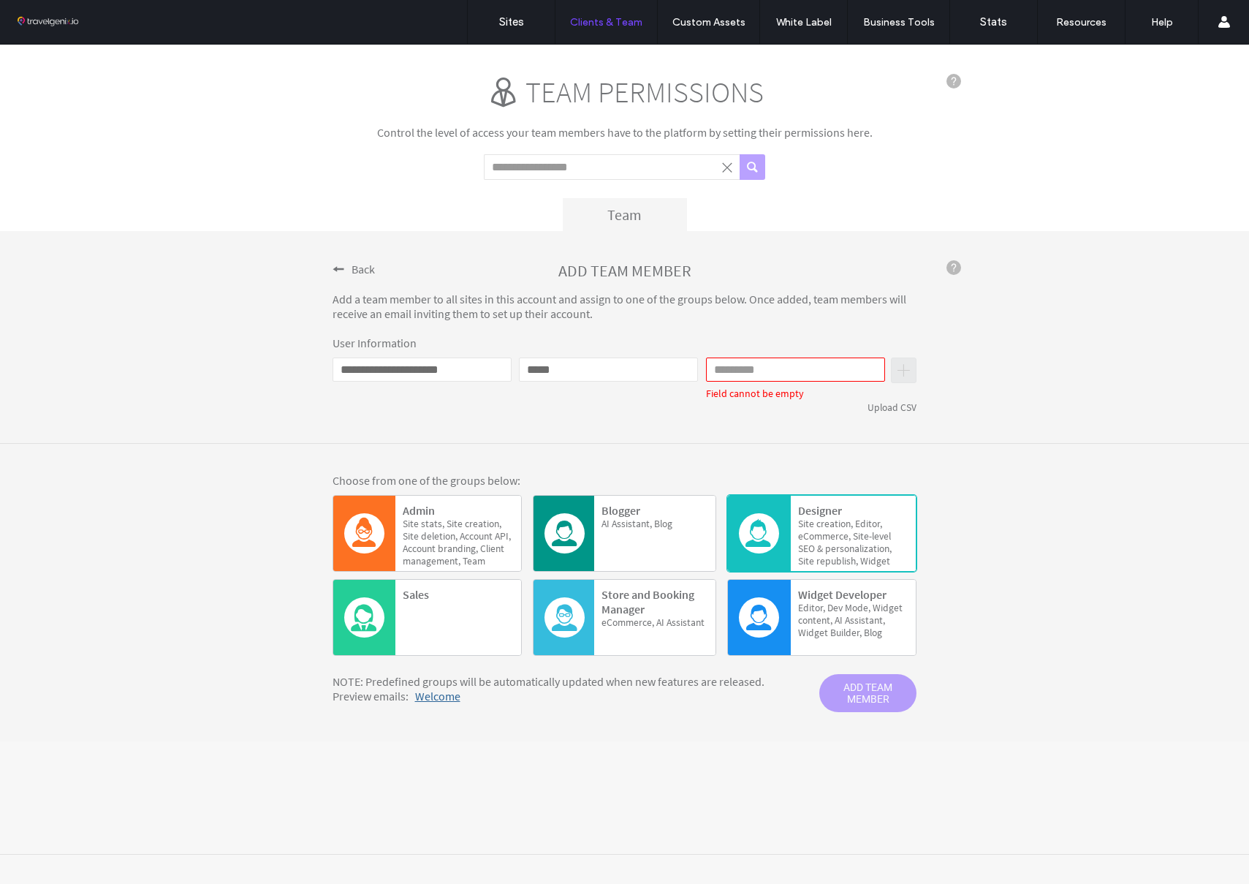
click at [789, 366] on input "Last name" at bounding box center [795, 369] width 179 height 24
type input "*****"
click at [707, 341] on p "User Information" at bounding box center [625, 343] width 585 height 15
click at [866, 690] on span "ADD TEAM MEMBER" at bounding box center [867, 693] width 97 height 38
